Goal: Transaction & Acquisition: Book appointment/travel/reservation

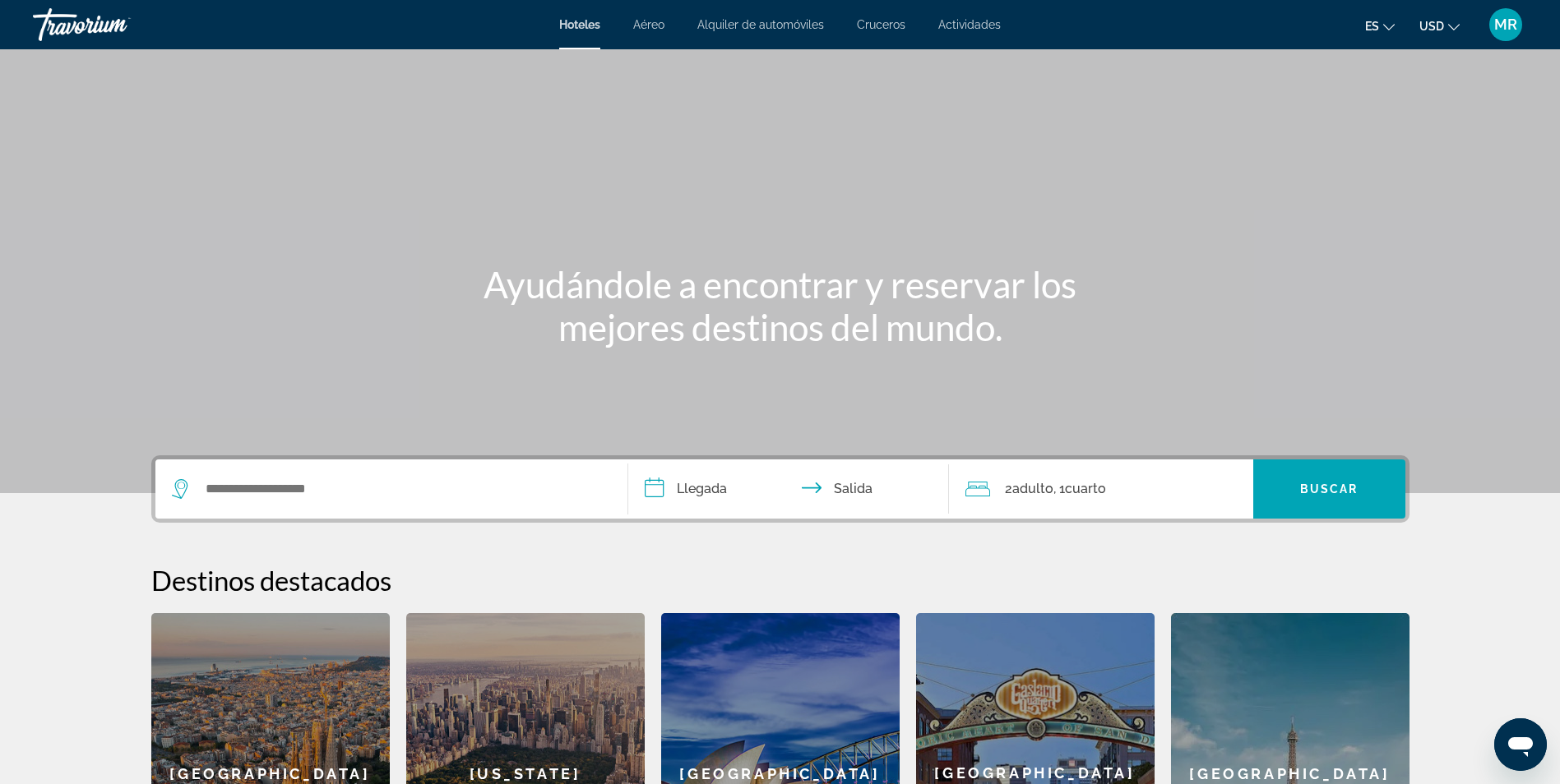
click at [269, 506] on div "Search widget" at bounding box center [391, 489] width 439 height 59
click at [330, 492] on input "Search widget" at bounding box center [404, 489] width 399 height 24
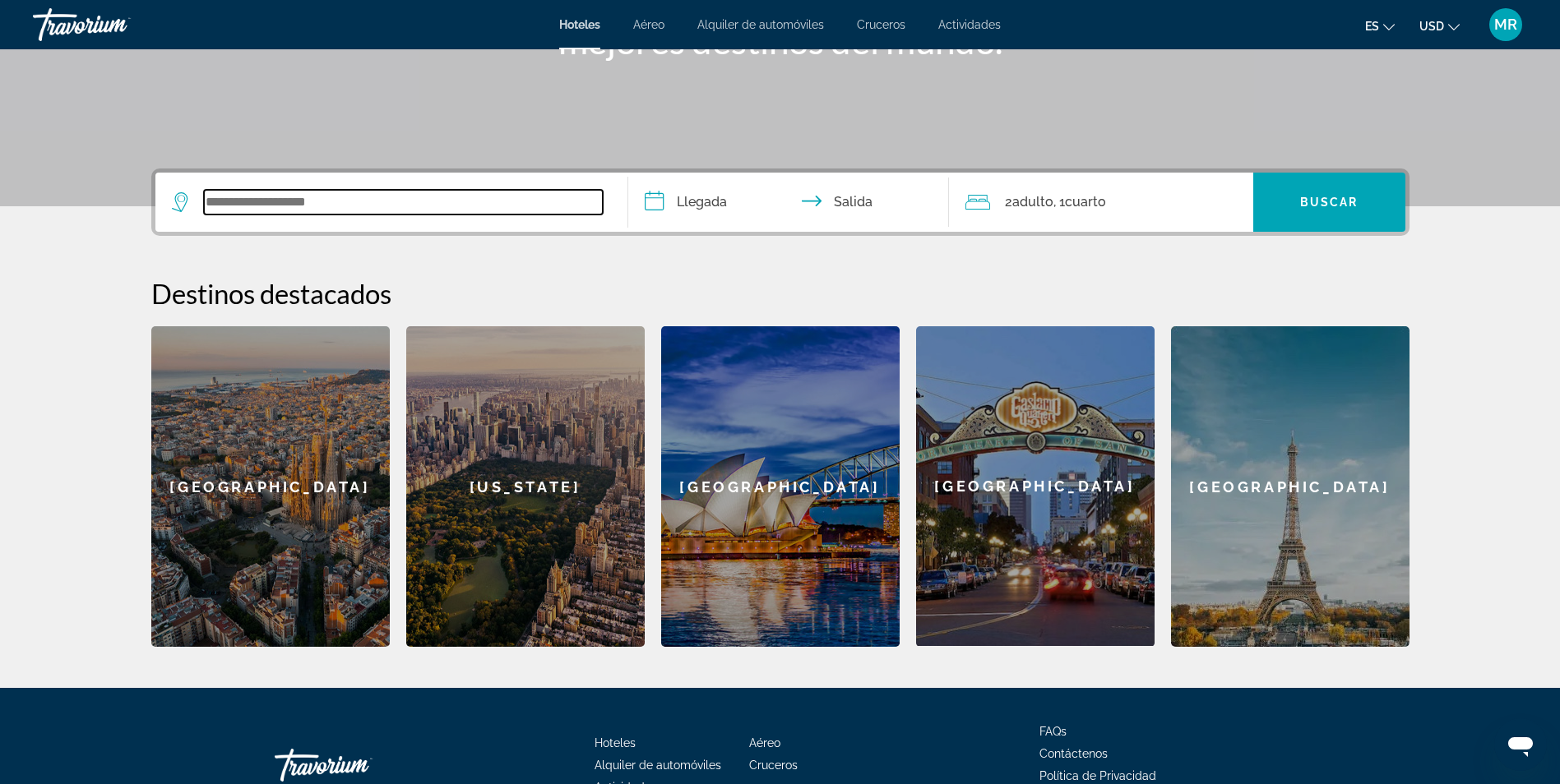
scroll to position [392, 0]
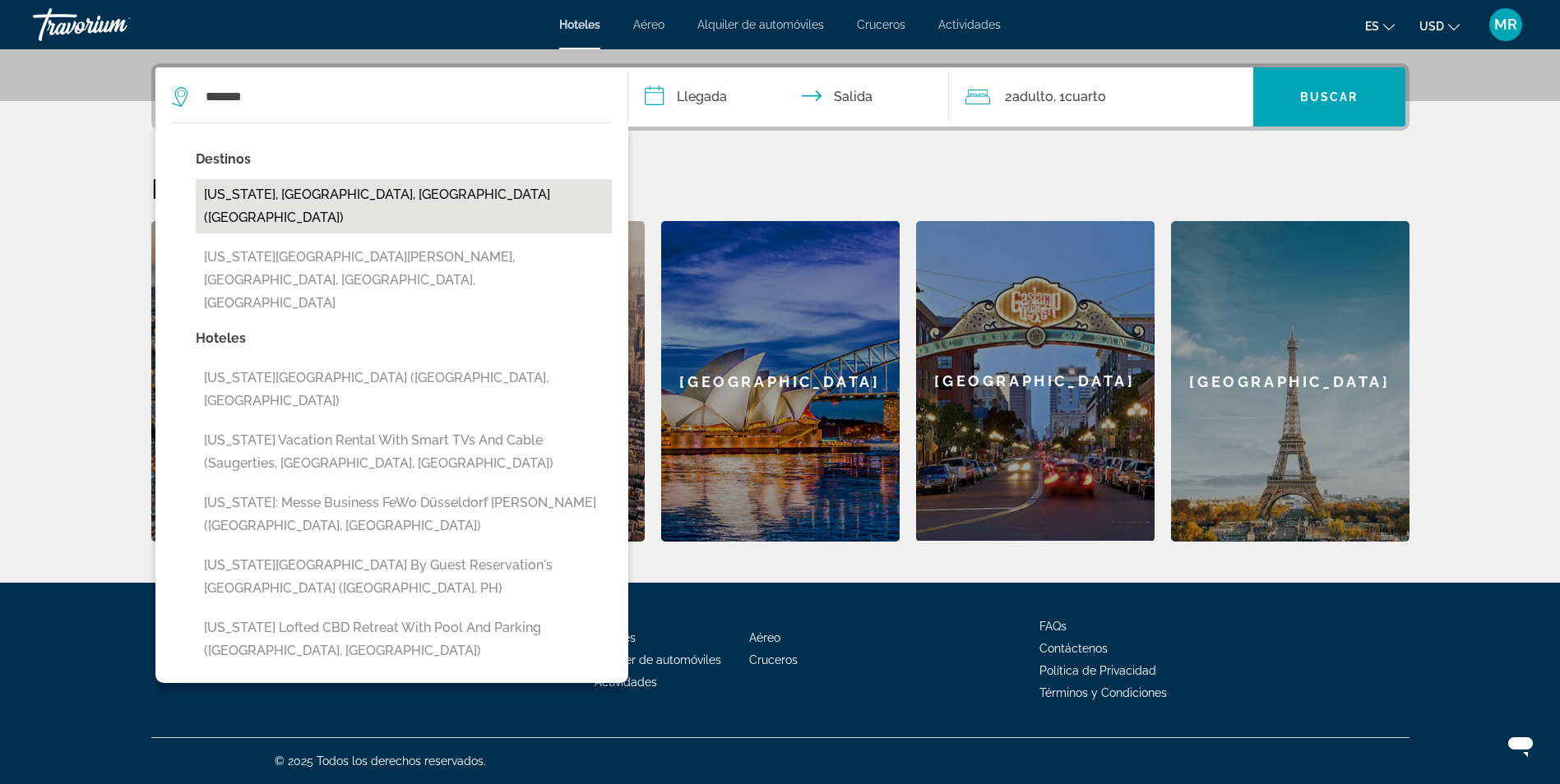
click at [296, 180] on button "[US_STATE], [GEOGRAPHIC_DATA], [GEOGRAPHIC_DATA] ([GEOGRAPHIC_DATA])" at bounding box center [404, 206] width 416 height 54
type input "**********"
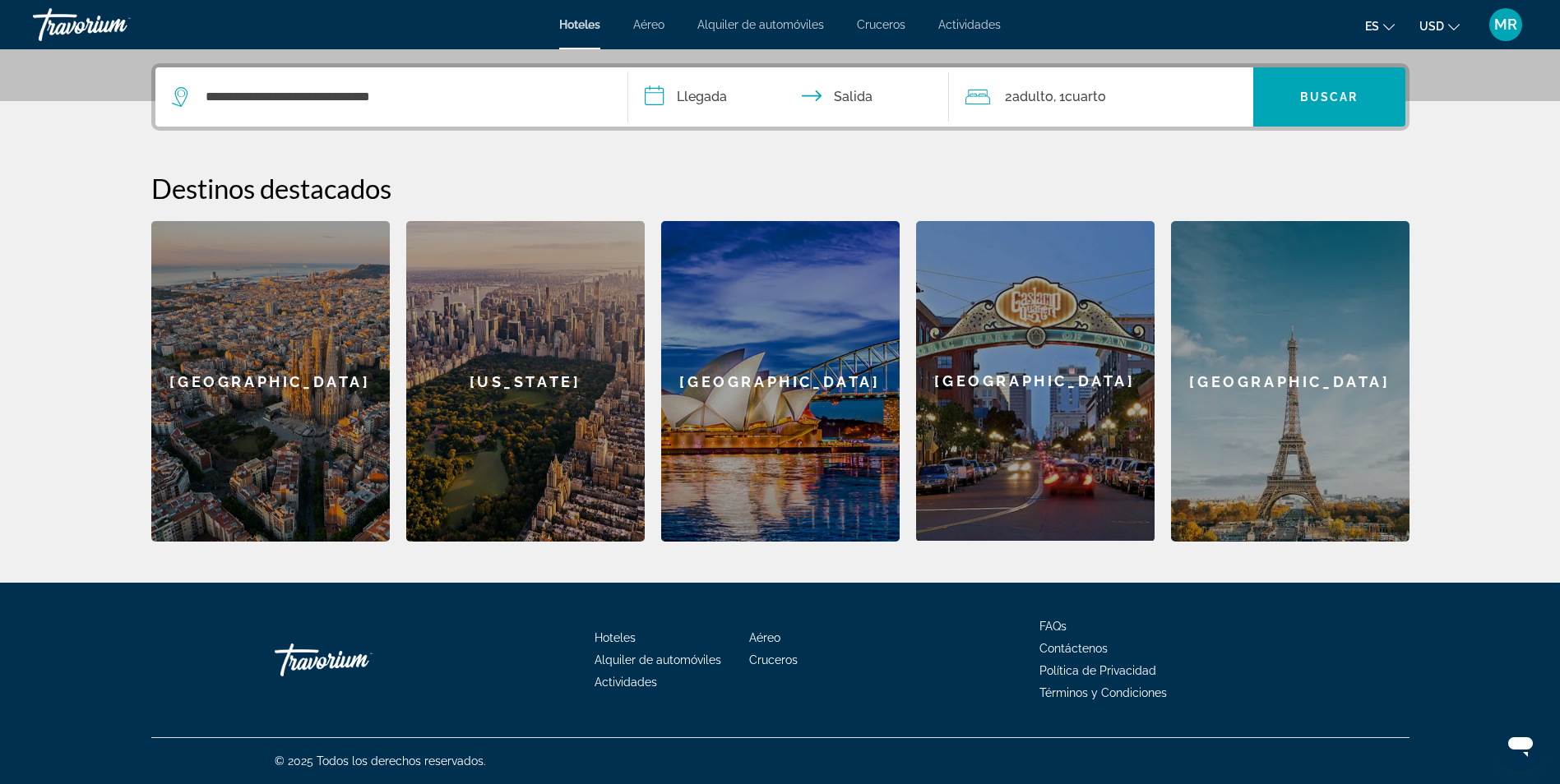
click at [712, 101] on input "**********" at bounding box center [792, 99] width 328 height 64
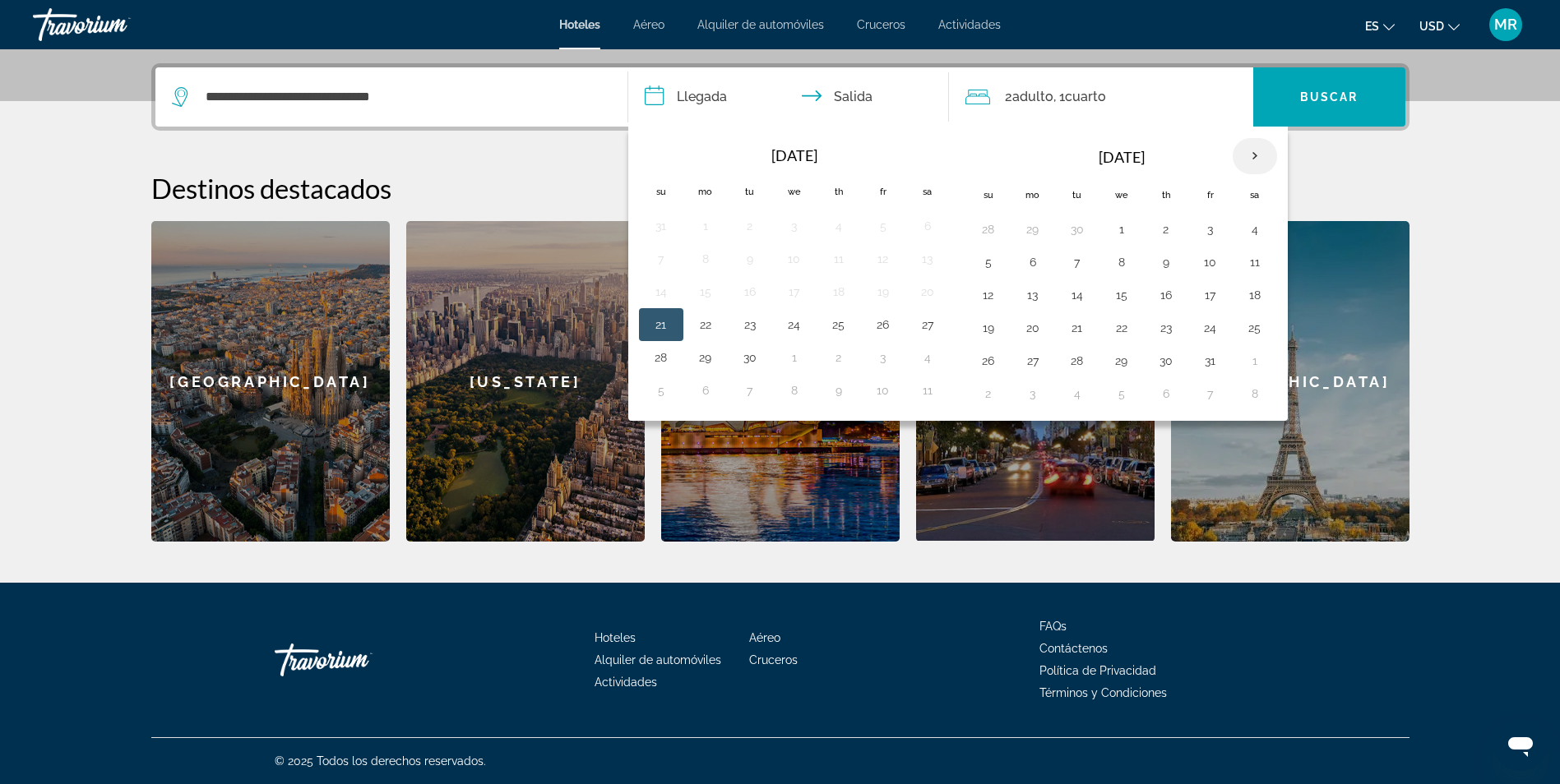
click at [1251, 151] on th "Next month" at bounding box center [1254, 157] width 44 height 37
click at [1251, 162] on th "Next month" at bounding box center [1254, 157] width 44 height 37
click at [1205, 294] on button "19" at bounding box center [1211, 295] width 26 height 23
click at [1036, 318] on button "22" at bounding box center [1033, 328] width 26 height 23
type input "**********"
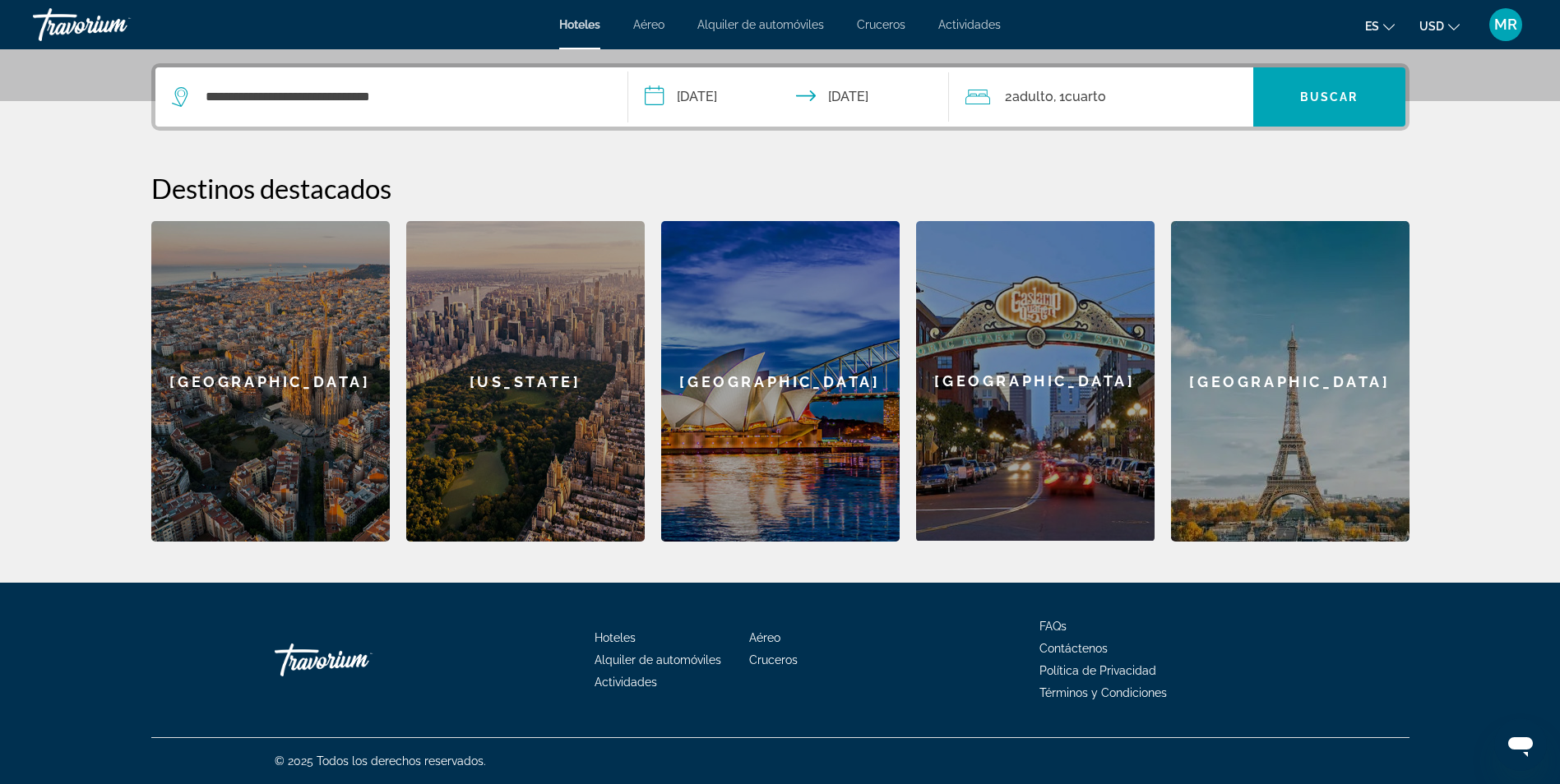
click at [1042, 88] on span "2 Adulto Adulto" at bounding box center [1029, 97] width 49 height 23
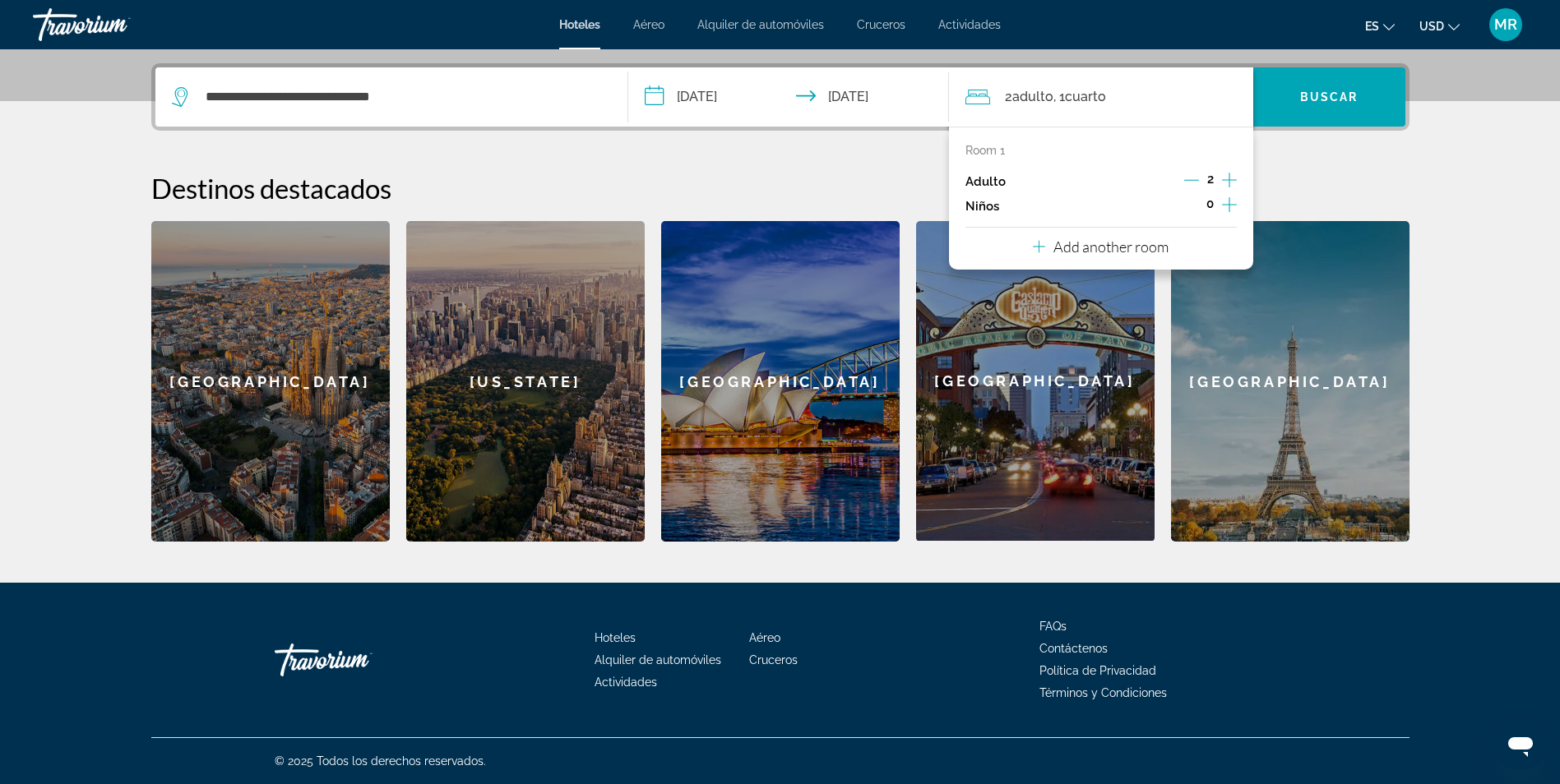
click at [1226, 176] on icon "Increment adults" at bounding box center [1229, 179] width 15 height 20
click at [1222, 204] on icon "Increment children" at bounding box center [1229, 205] width 15 height 20
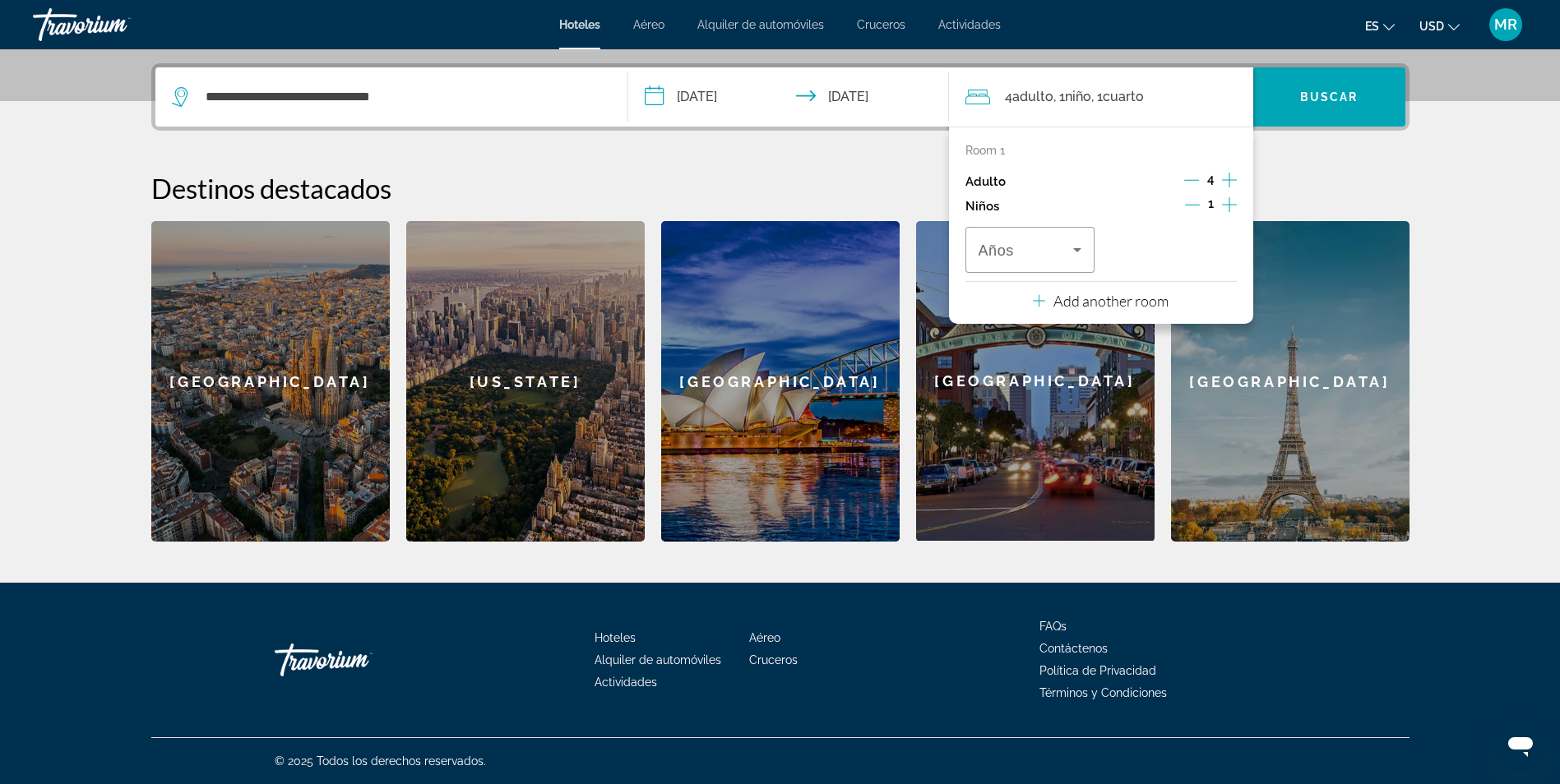
click at [1222, 204] on icon "Increment children" at bounding box center [1229, 205] width 15 height 20
click at [1311, 94] on span "Buscar" at bounding box center [1329, 97] width 58 height 13
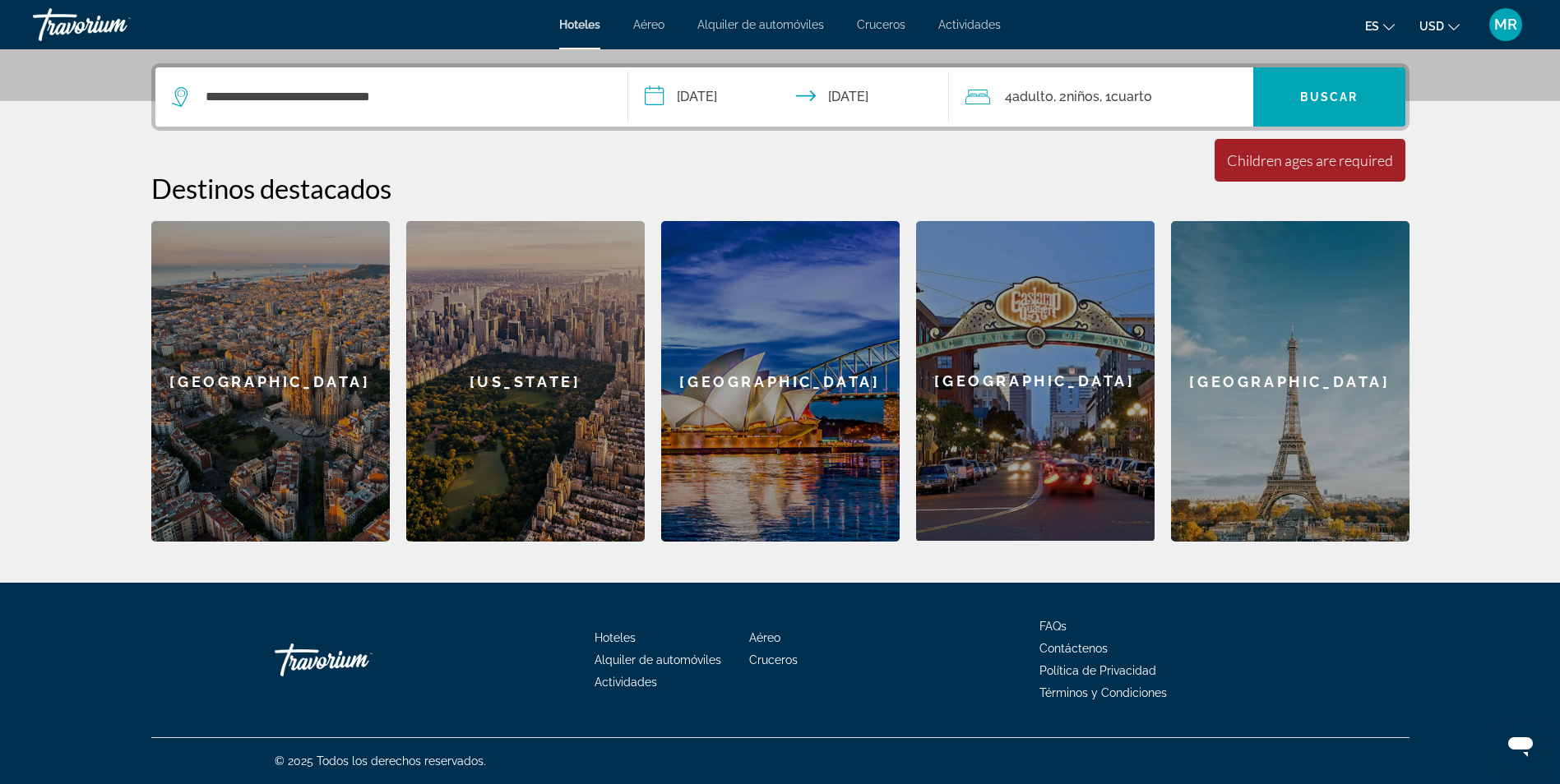
click at [1152, 99] on span "Cuarto" at bounding box center [1131, 97] width 41 height 16
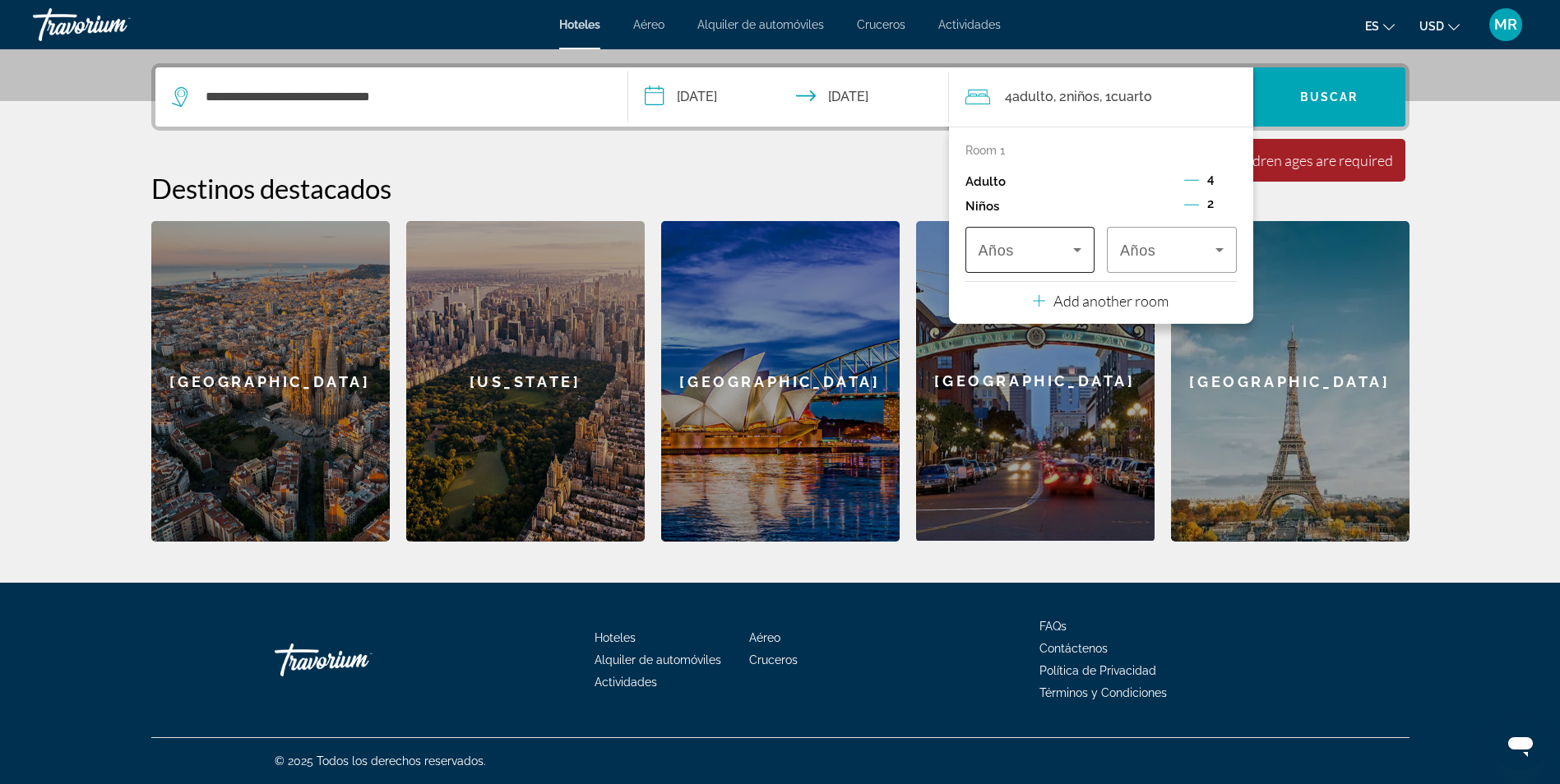
click at [1055, 249] on span "Travelers: 4 adults, 2 children" at bounding box center [1026, 250] width 95 height 20
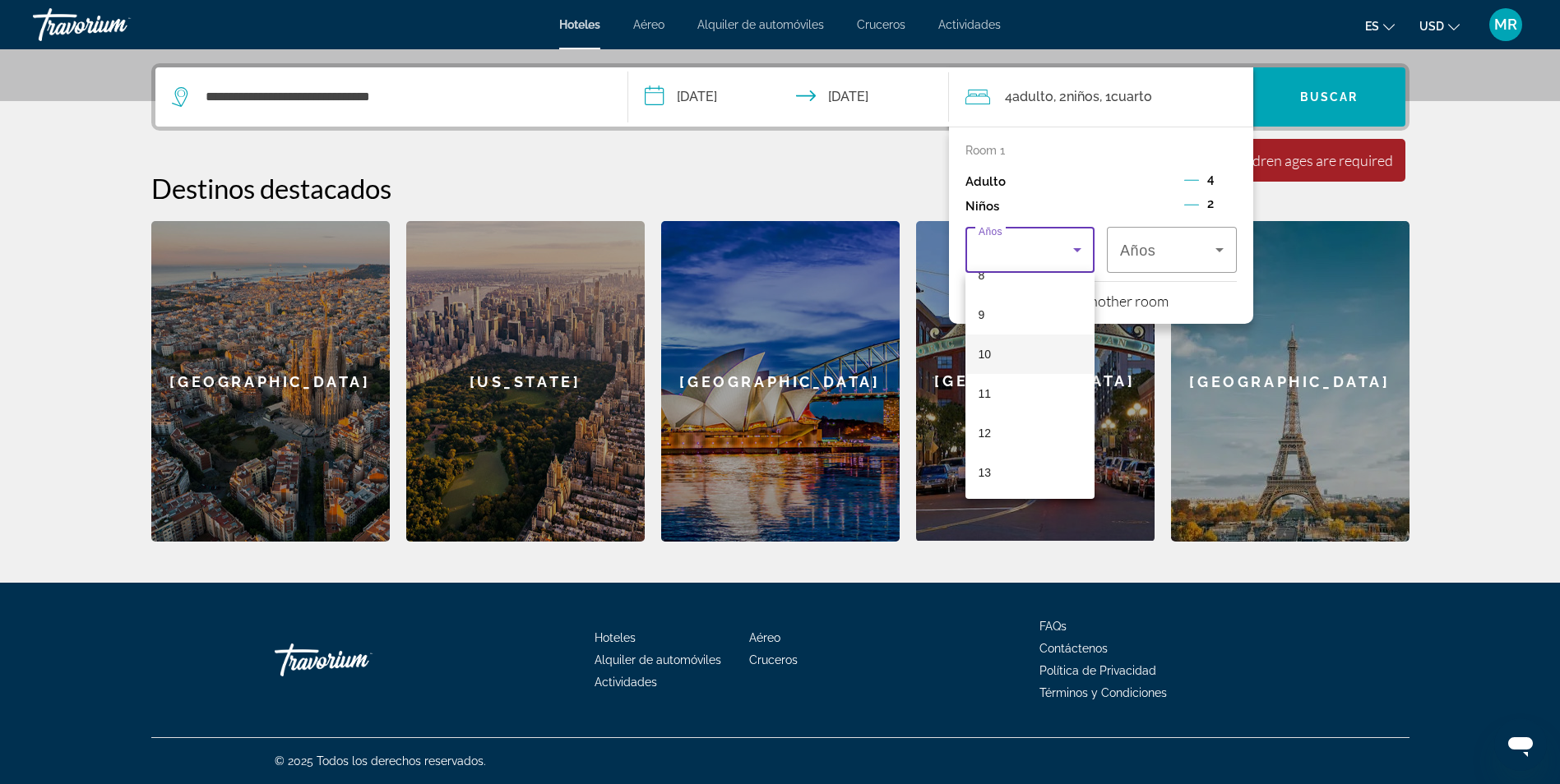
scroll to position [333, 0]
click at [992, 431] on mat-option "12" at bounding box center [1030, 439] width 130 height 39
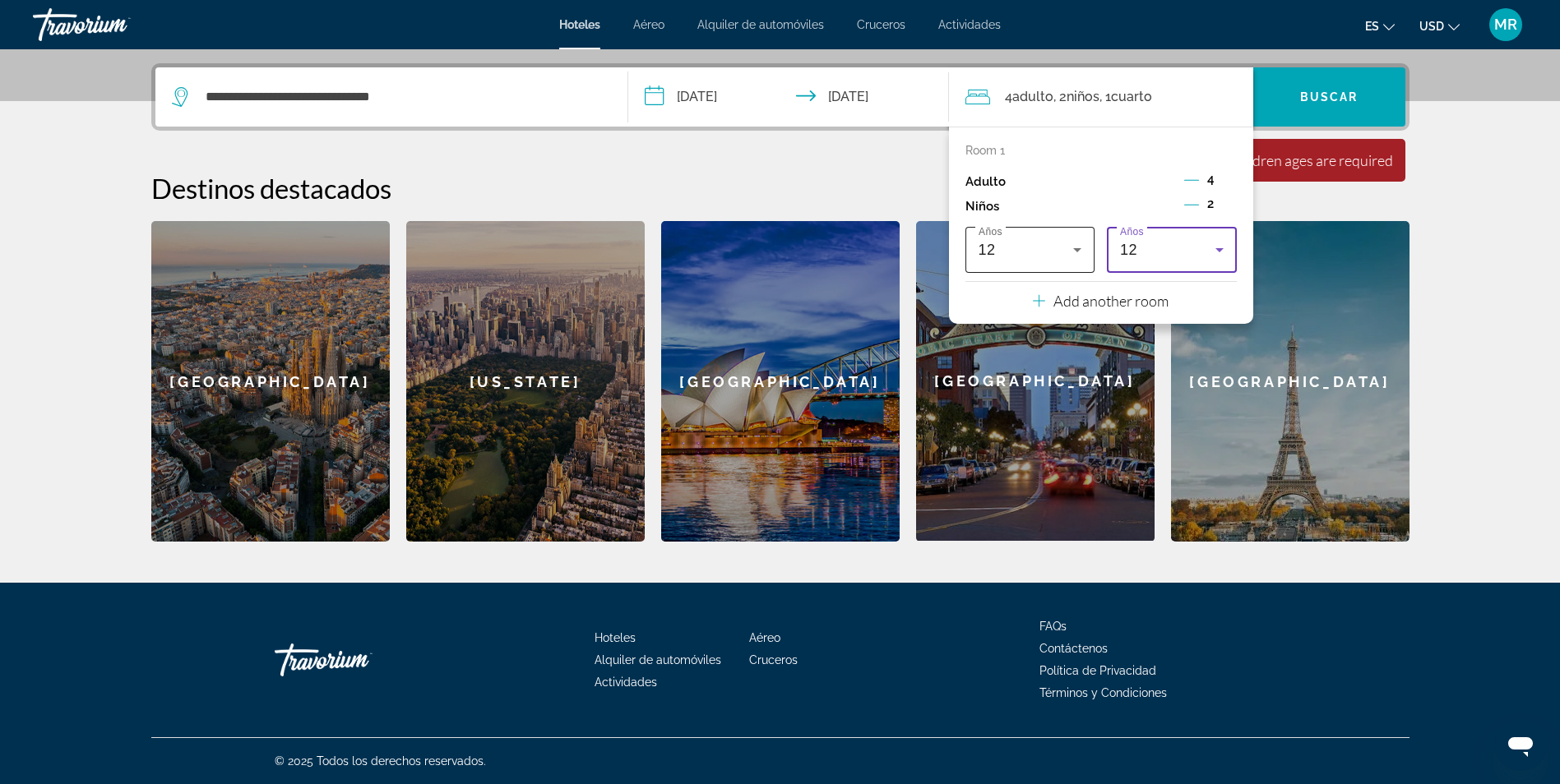
click at [1034, 249] on div "12" at bounding box center [1026, 250] width 95 height 20
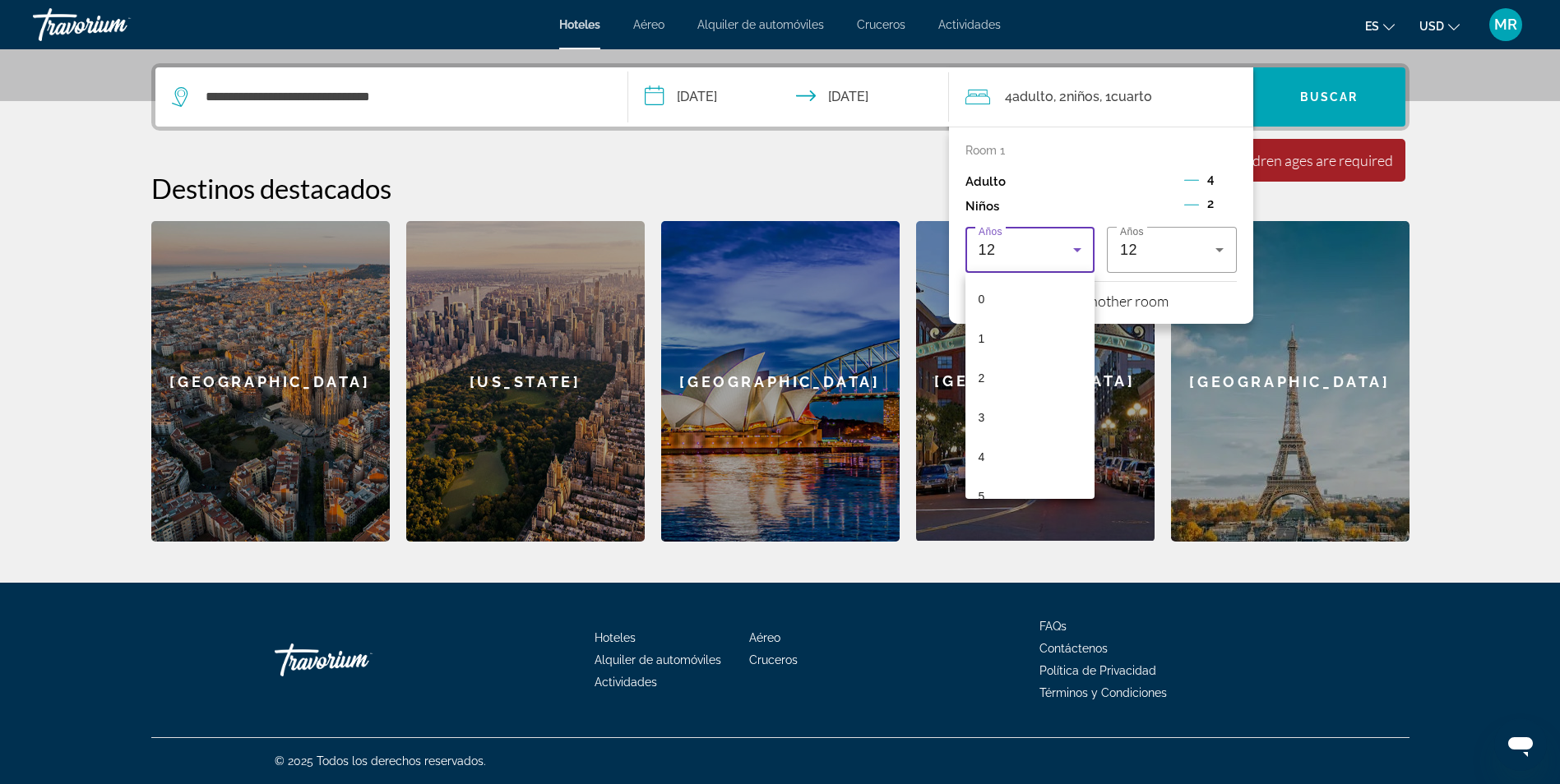
scroll to position [294, 0]
click at [999, 436] on mat-option "11" at bounding box center [1030, 439] width 130 height 39
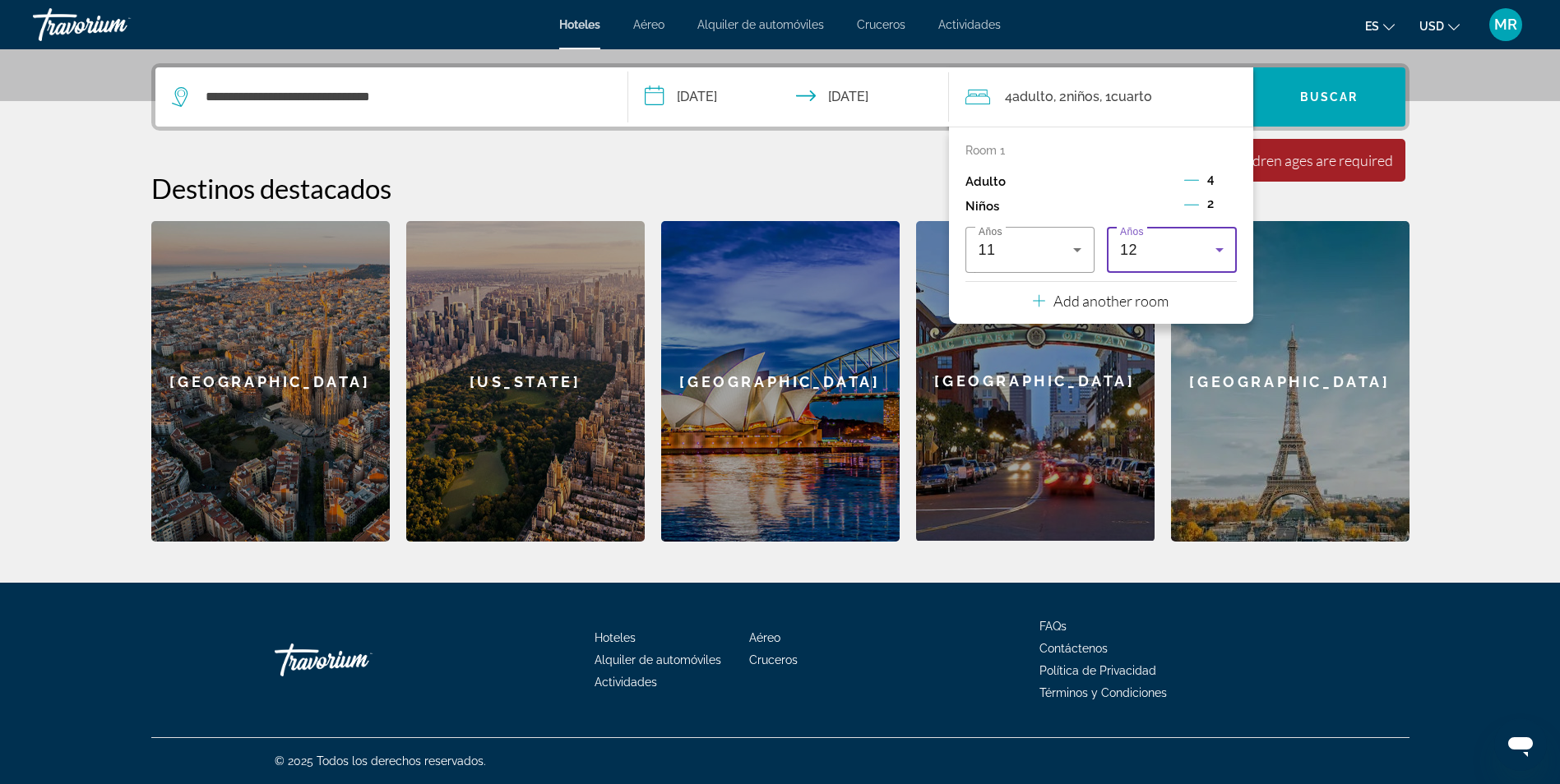
click at [1181, 250] on div "12" at bounding box center [1167, 250] width 95 height 20
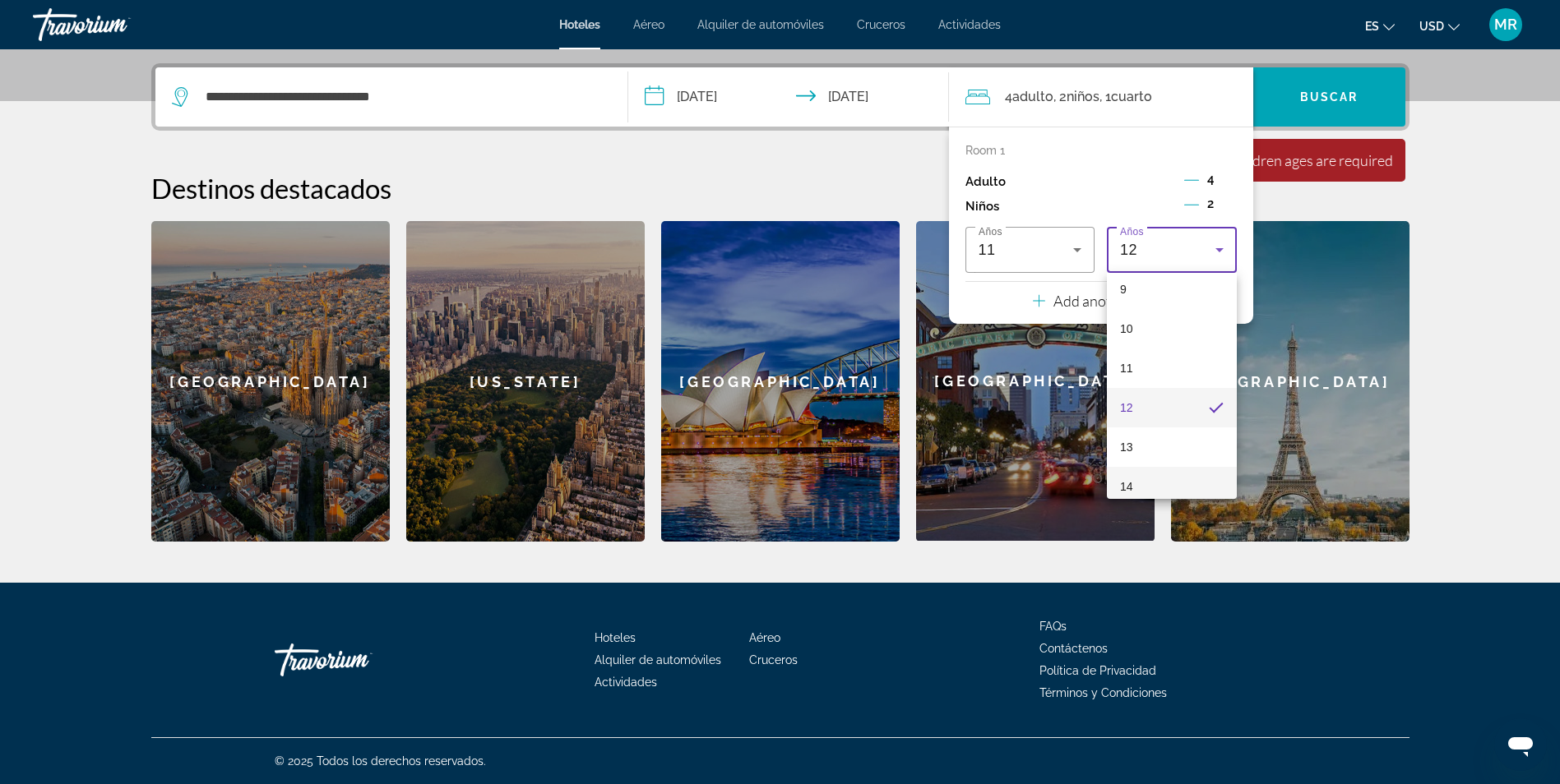
scroll to position [458, 0]
click at [1133, 353] on mat-option "13" at bounding box center [1171, 354] width 130 height 39
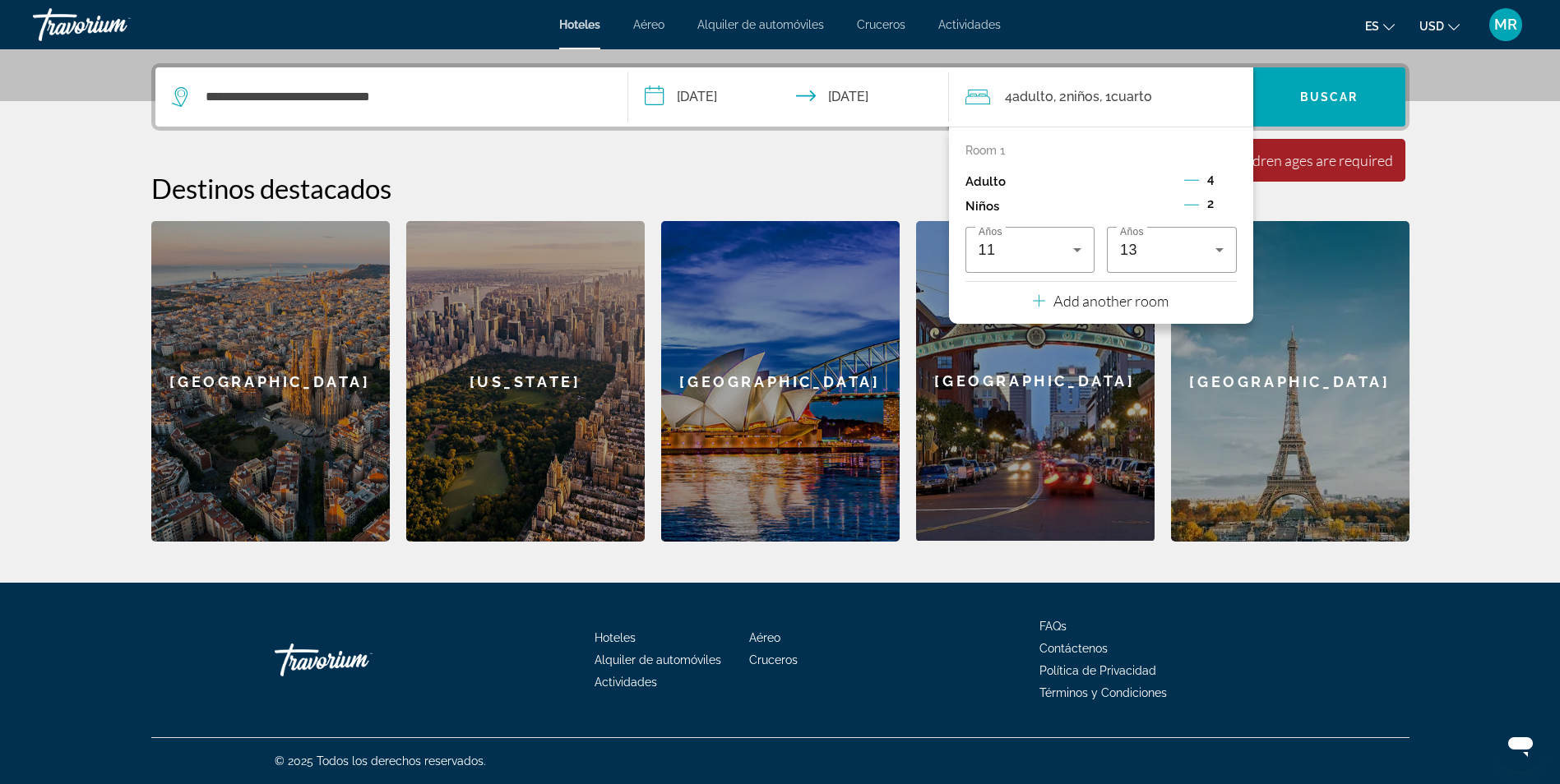
click at [1194, 176] on icon "Decrement adults" at bounding box center [1191, 179] width 15 height 15
click at [1227, 199] on icon "Increment children" at bounding box center [1229, 205] width 15 height 20
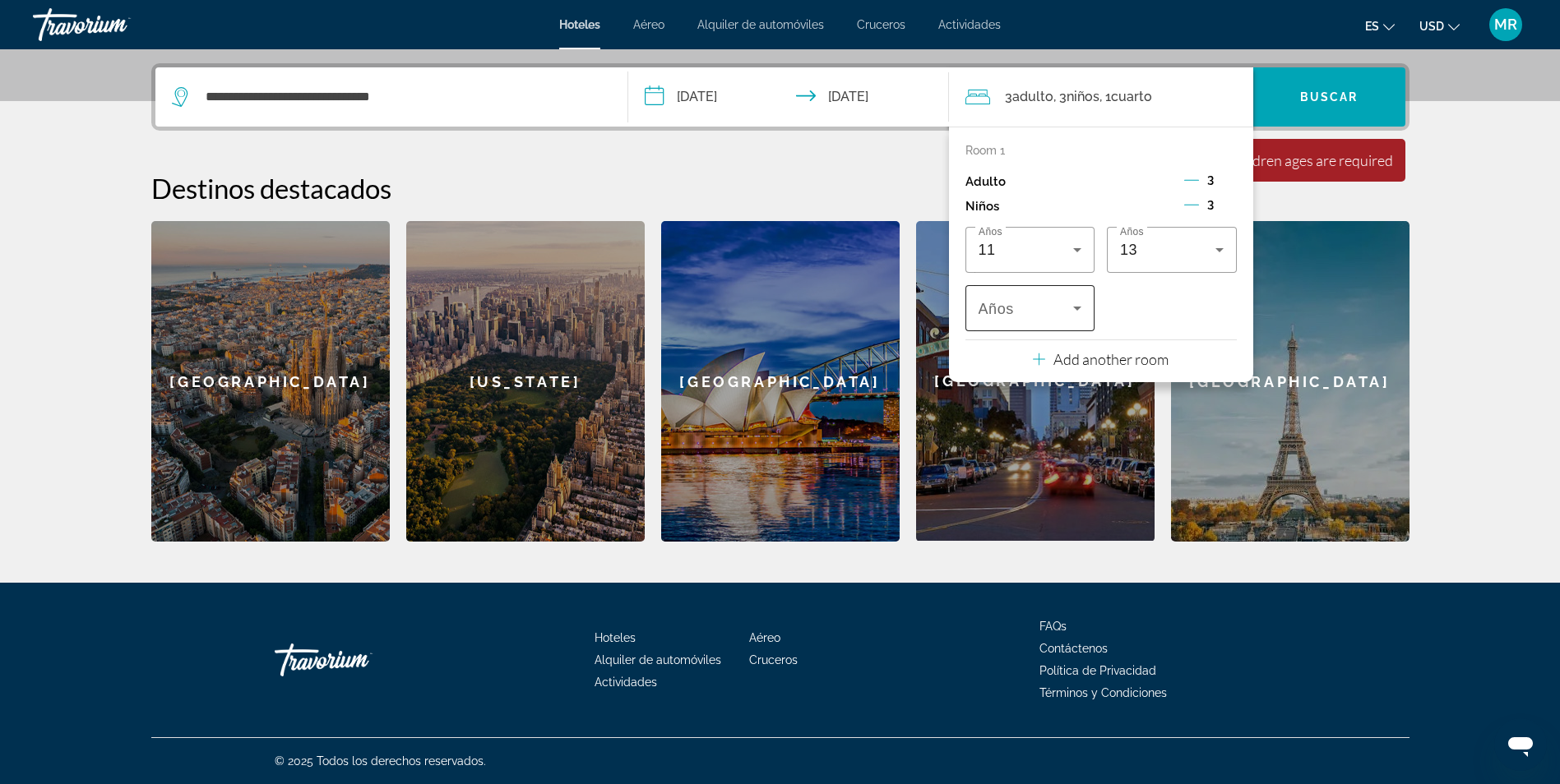
click at [1071, 318] on div "Travelers: 3 adults, 3 children" at bounding box center [1030, 308] width 104 height 46
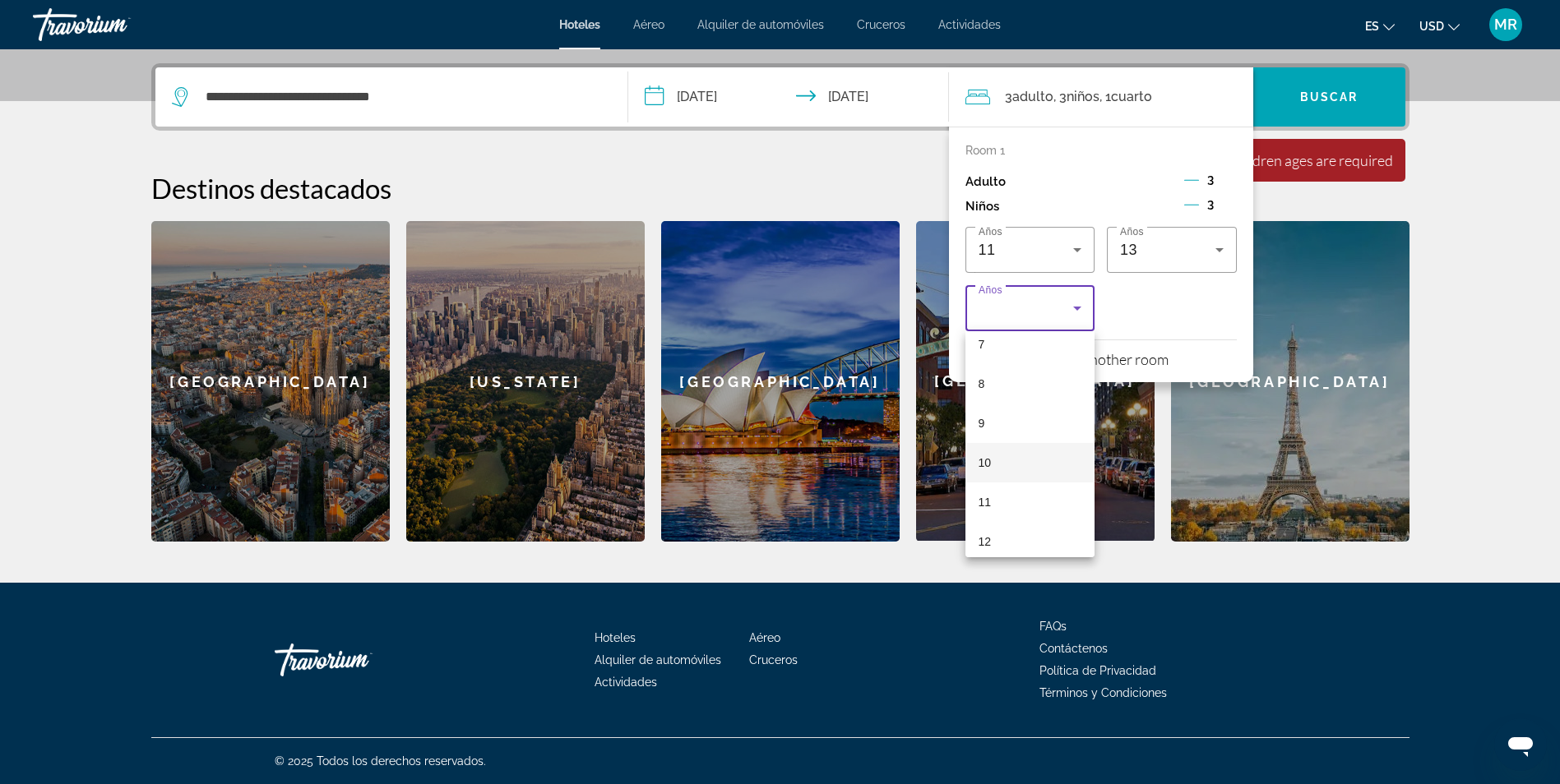
scroll to position [497, 0]
click at [1160, 294] on div at bounding box center [780, 392] width 1560 height 784
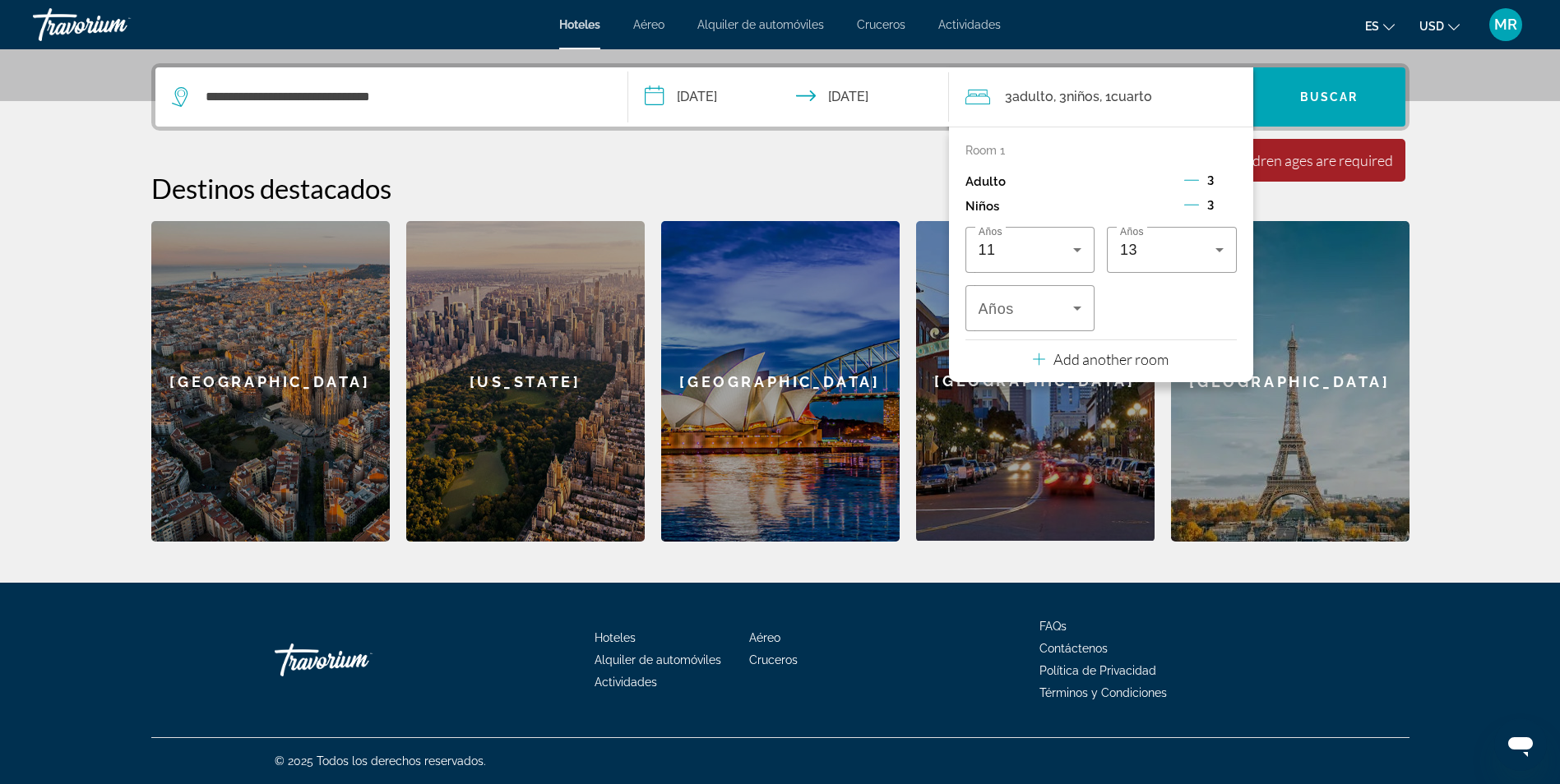
click at [1205, 181] on div "3" at bounding box center [1211, 181] width 52 height 24
click at [1191, 180] on icon "Decrement adults" at bounding box center [1191, 180] width 15 height 1
click at [1222, 177] on icon "Increment adults" at bounding box center [1229, 179] width 15 height 20
click at [1187, 204] on icon "Decrement children" at bounding box center [1191, 204] width 15 height 15
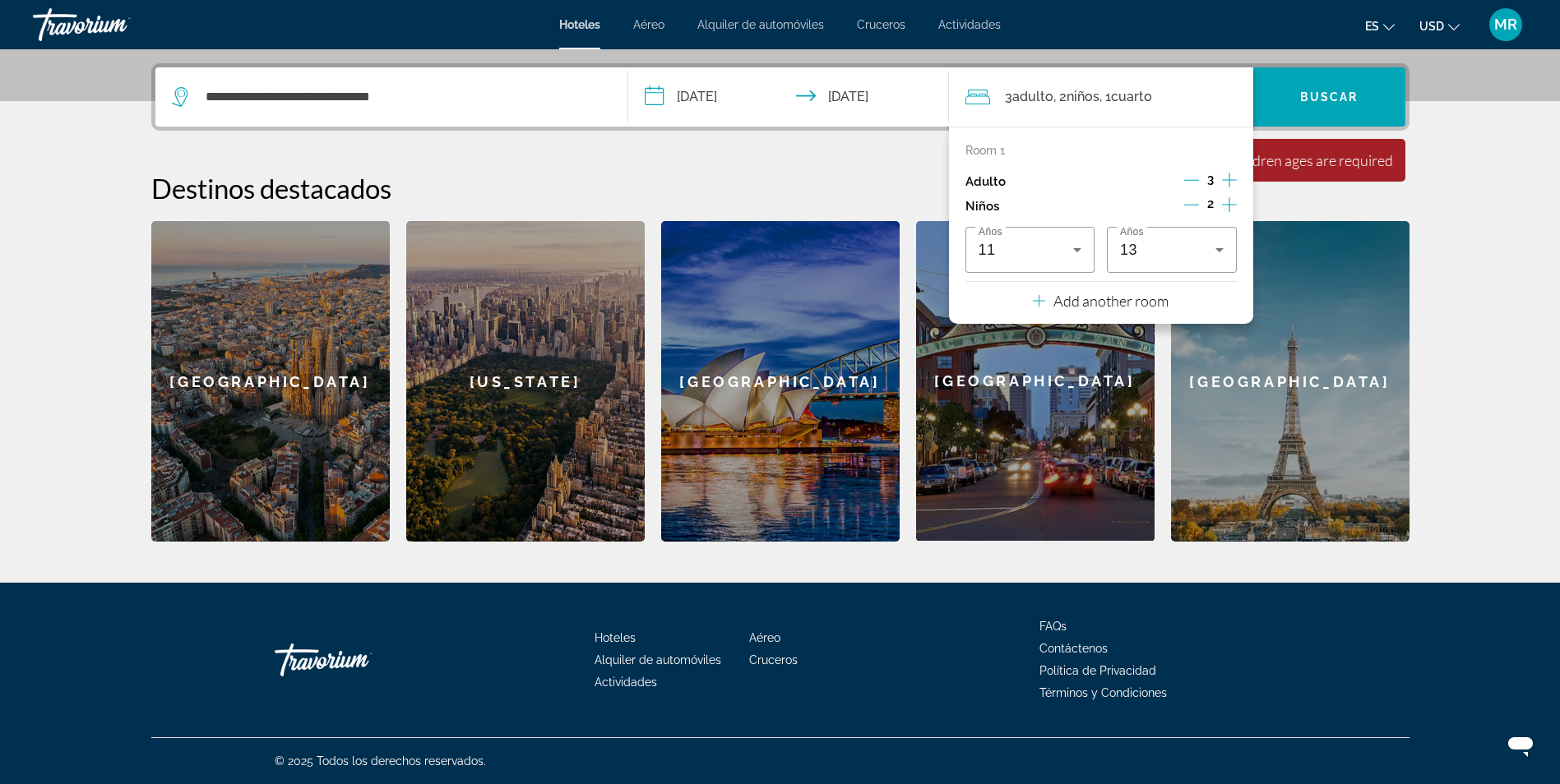
click at [1230, 185] on icon "Increment adults" at bounding box center [1229, 179] width 15 height 15
click at [1336, 94] on span "Buscar" at bounding box center [1329, 97] width 58 height 13
